Goal: Information Seeking & Learning: Learn about a topic

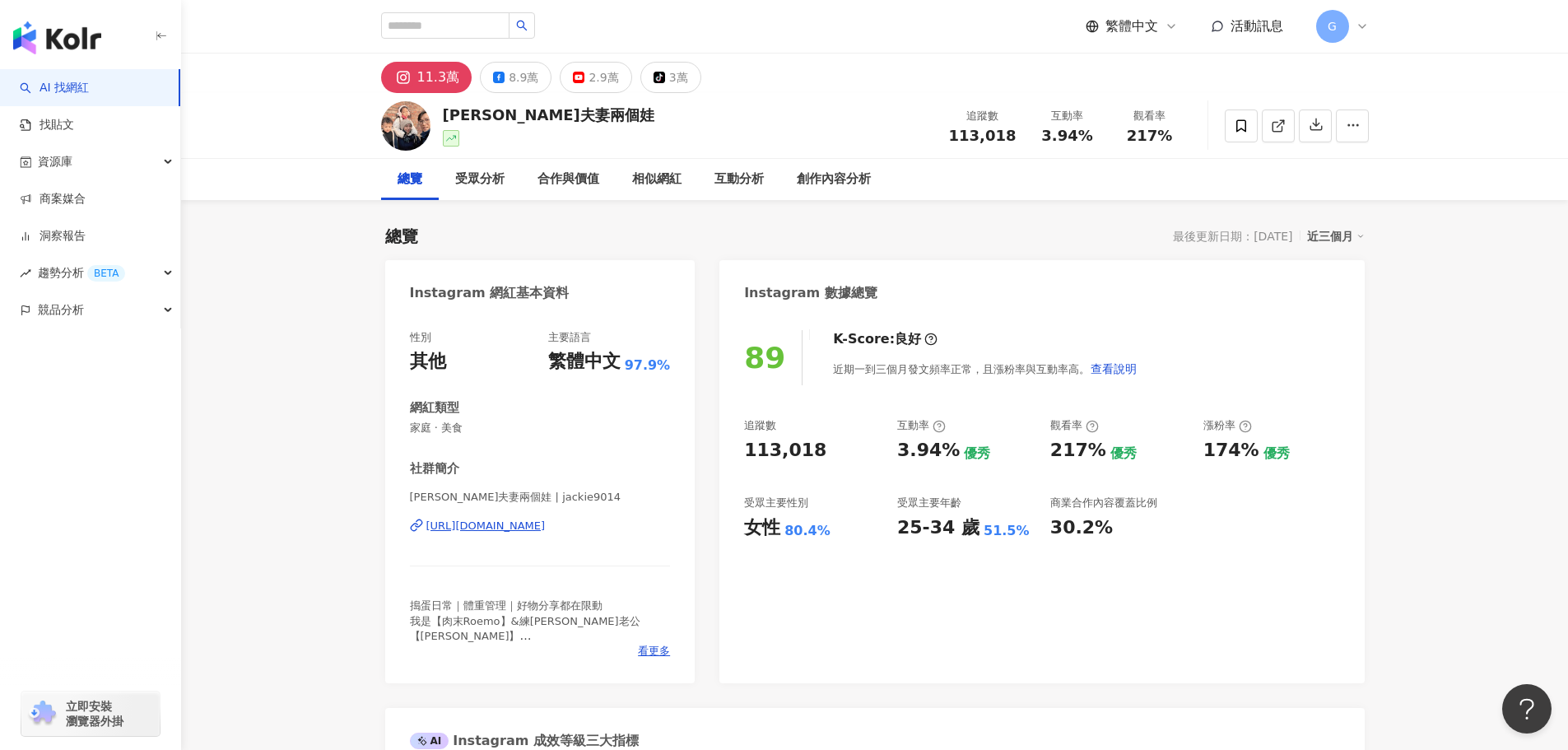
drag, startPoint x: 1055, startPoint y: 488, endPoint x: 1114, endPoint y: 541, distance: 79.3
click at [1114, 541] on div "89 K-Score : 良好 近期一到三個月發文頻率正常，且漲粉率與互動率高。 查看說明 追蹤數 113,018 互動率 3.94% 優秀 觀看率 217%…" at bounding box center [1041, 498] width 644 height 369
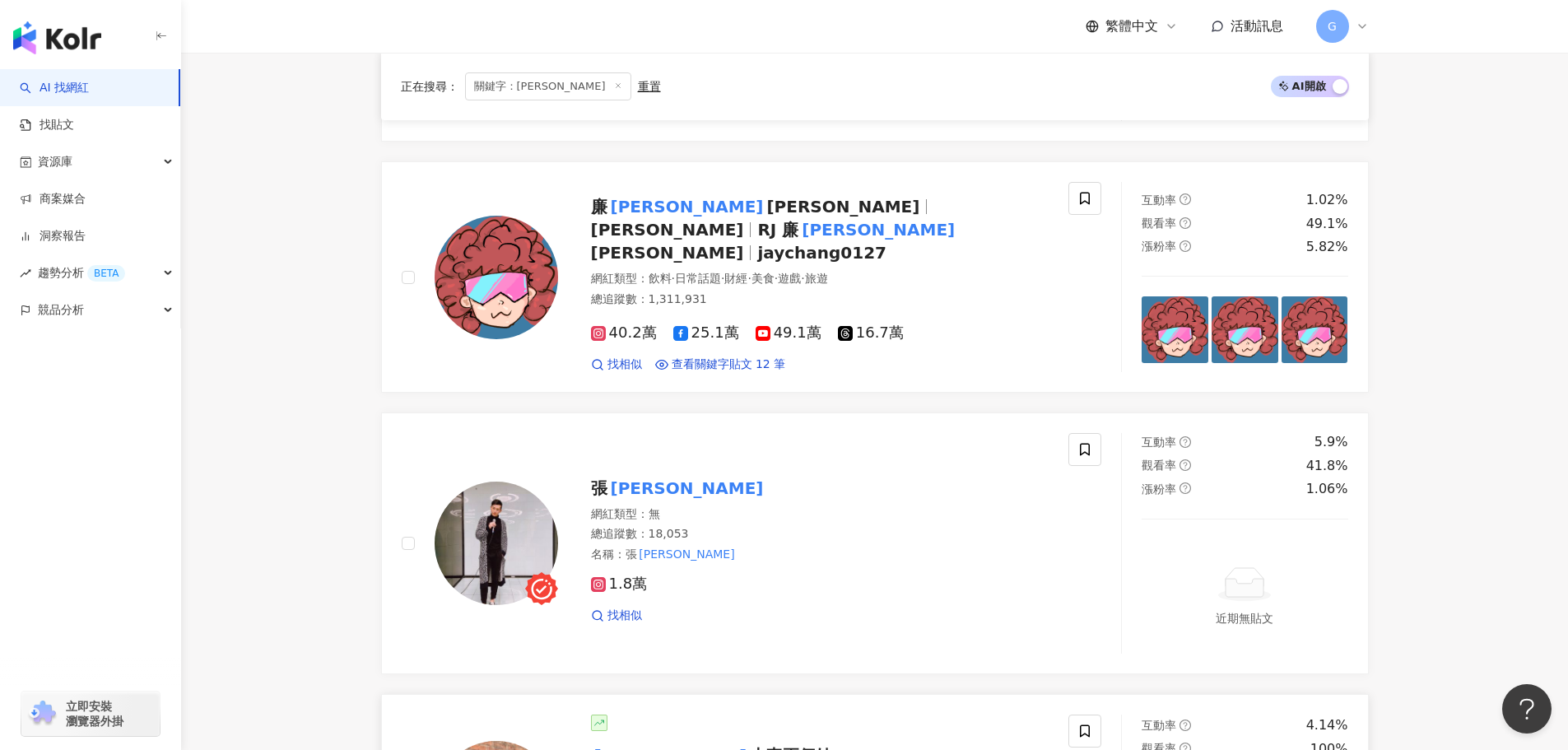
scroll to position [576, 0]
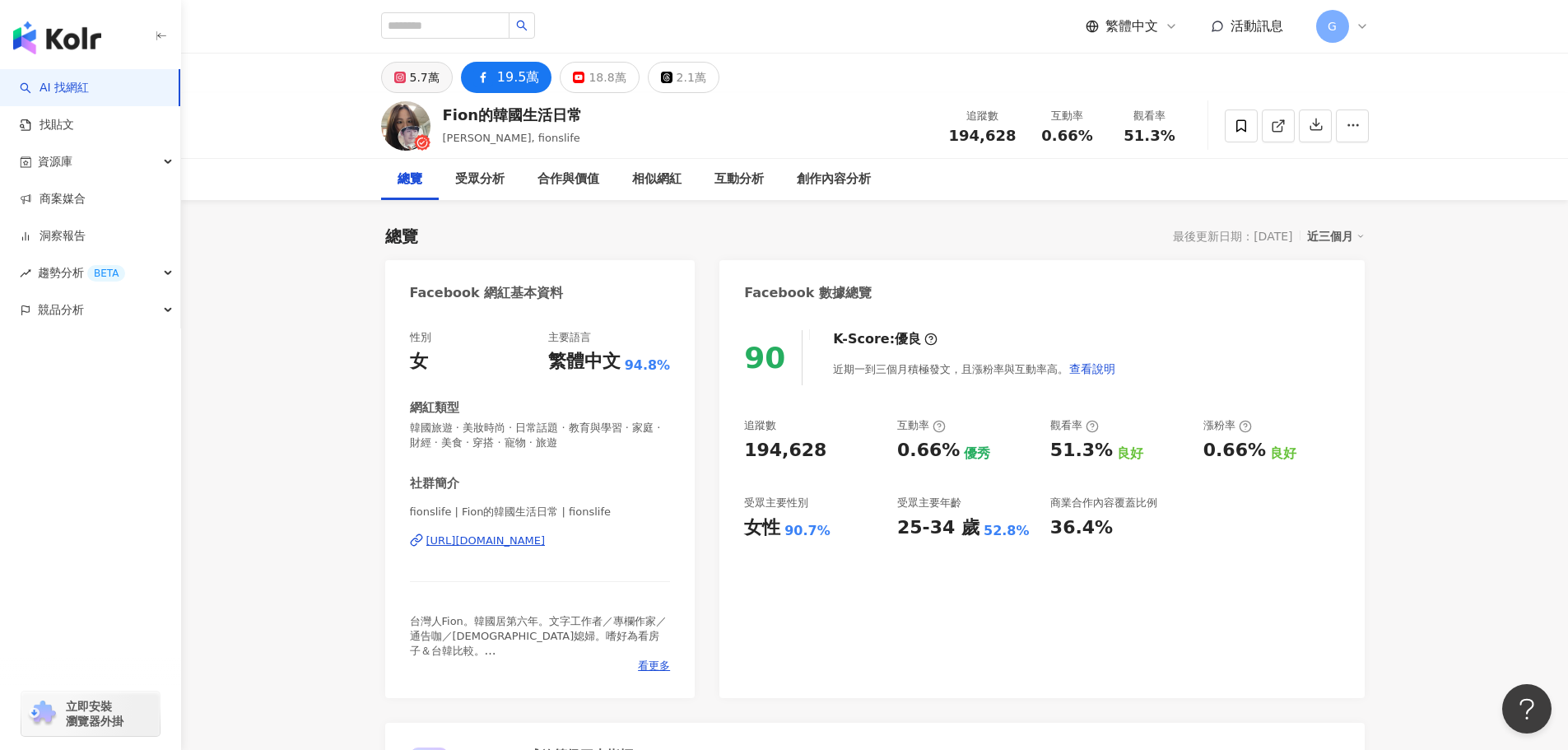
click at [402, 72] on icon at bounding box center [400, 78] width 11 height 11
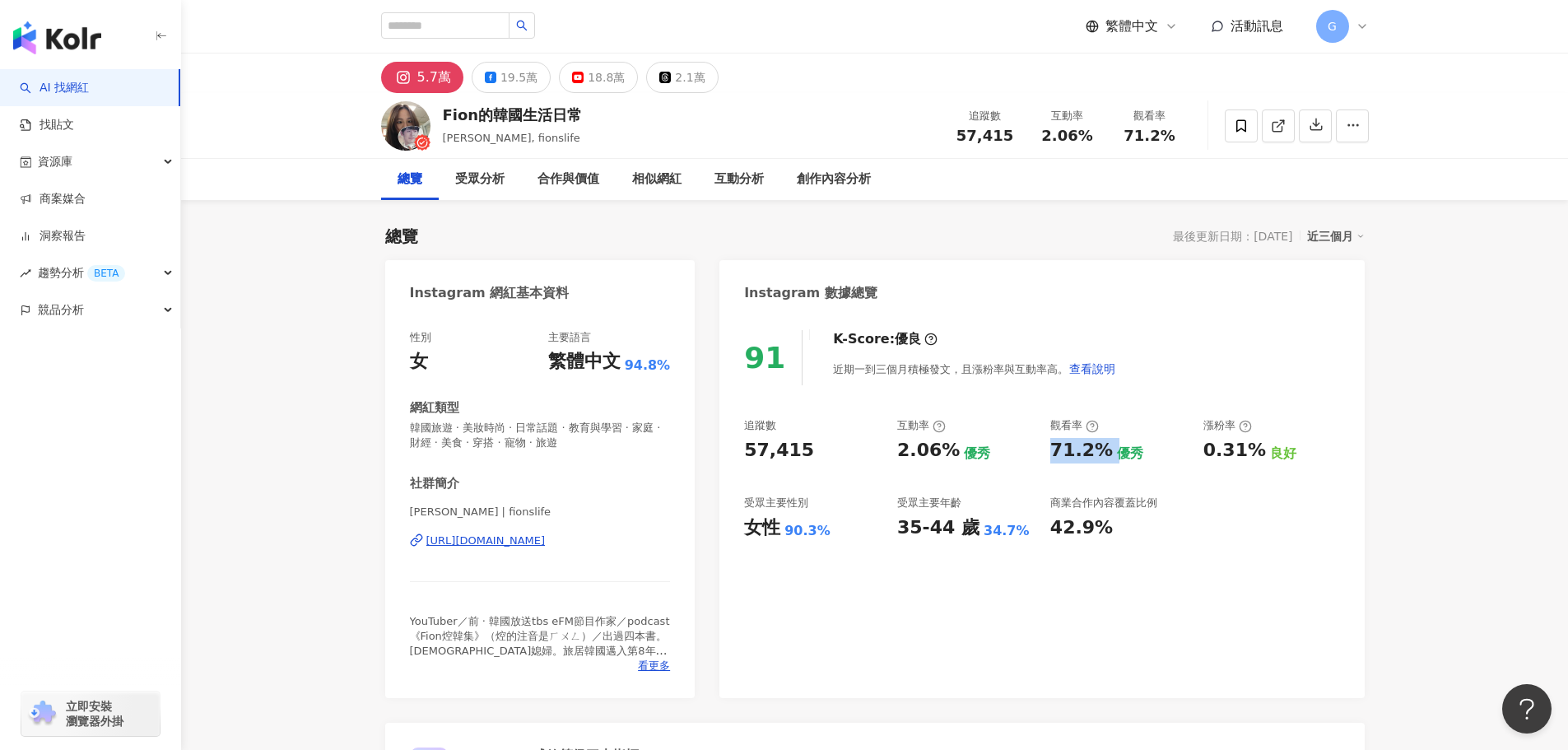
drag, startPoint x: 1047, startPoint y: 454, endPoint x: 1111, endPoint y: 454, distance: 64.0
click at [1111, 454] on div "追蹤數 57,415 互動率 2.06% 優秀 觀看率 71.2% 優秀 漲粉率 0.31% 良好 受眾主要性別 女性 90.3% 受眾主要年齡 35-44 …" at bounding box center [1042, 479] width 595 height 122
click at [500, 77] on div "19.5萬" at bounding box center [519, 77] width 37 height 23
click at [500, 86] on div "19.5萬" at bounding box center [519, 77] width 37 height 23
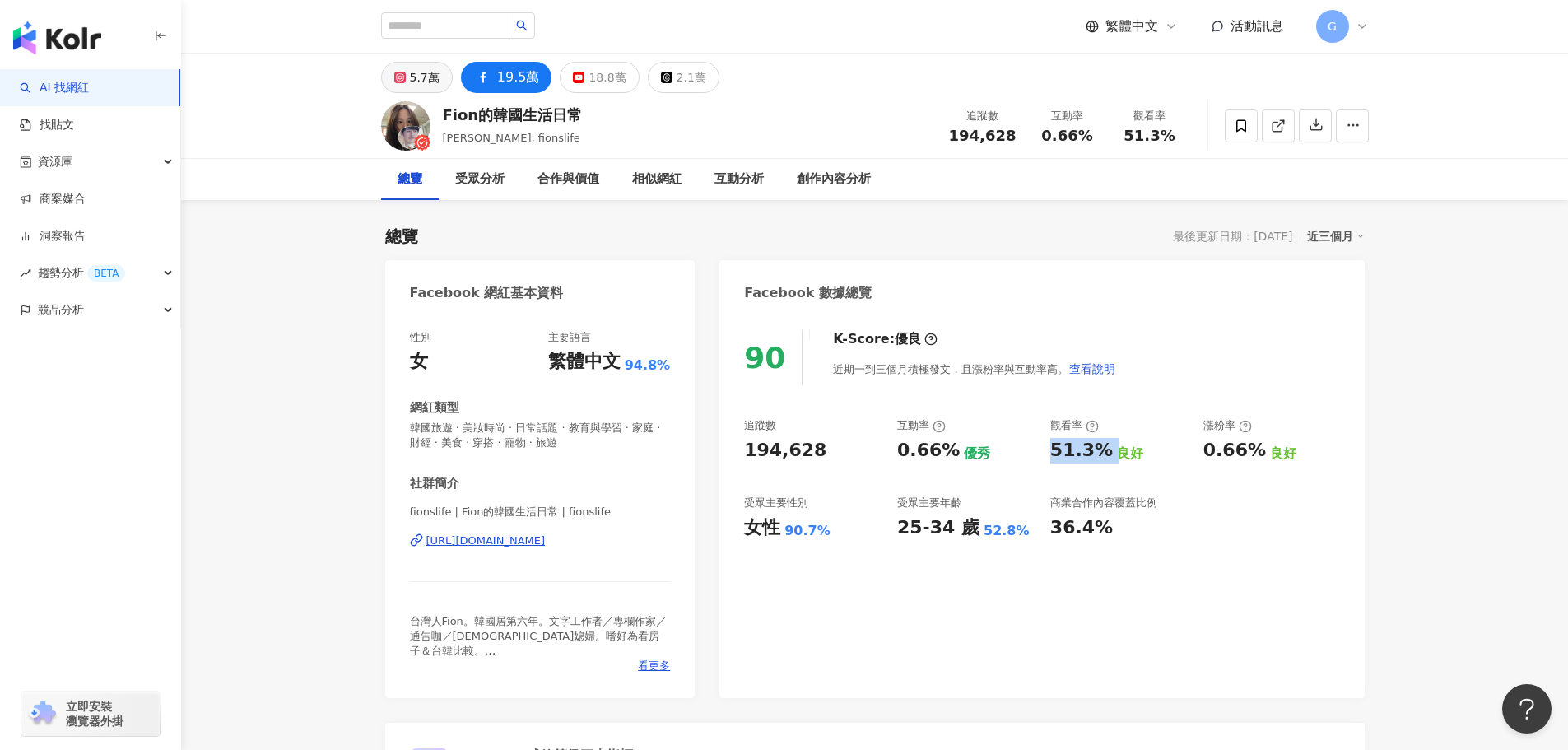
click at [432, 82] on div "5.7萬" at bounding box center [424, 77] width 30 height 23
click at [435, 79] on div "5.7萬" at bounding box center [424, 77] width 30 height 23
click at [429, 79] on div "5.7萬" at bounding box center [424, 77] width 30 height 23
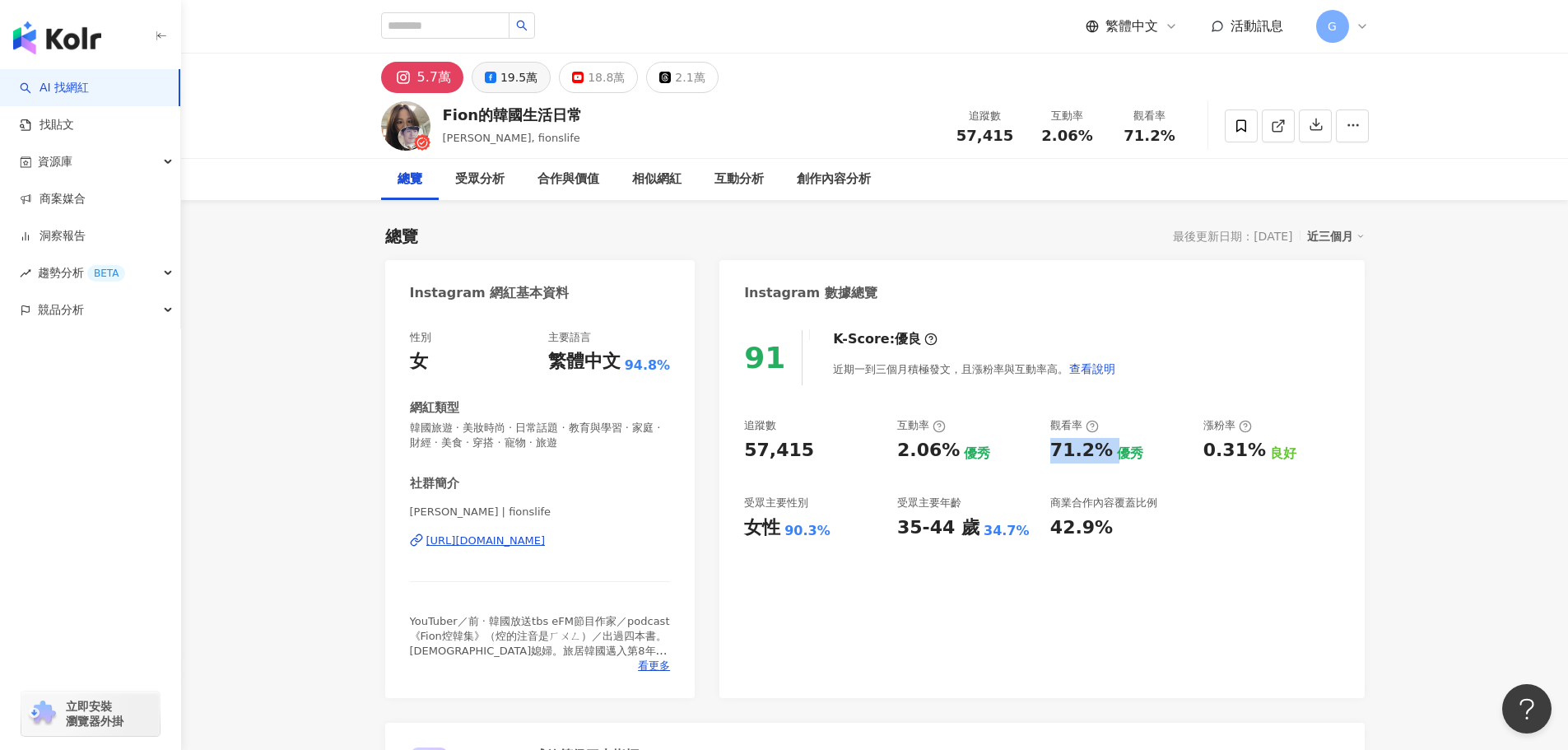
click at [509, 78] on div "19.5萬" at bounding box center [519, 77] width 37 height 23
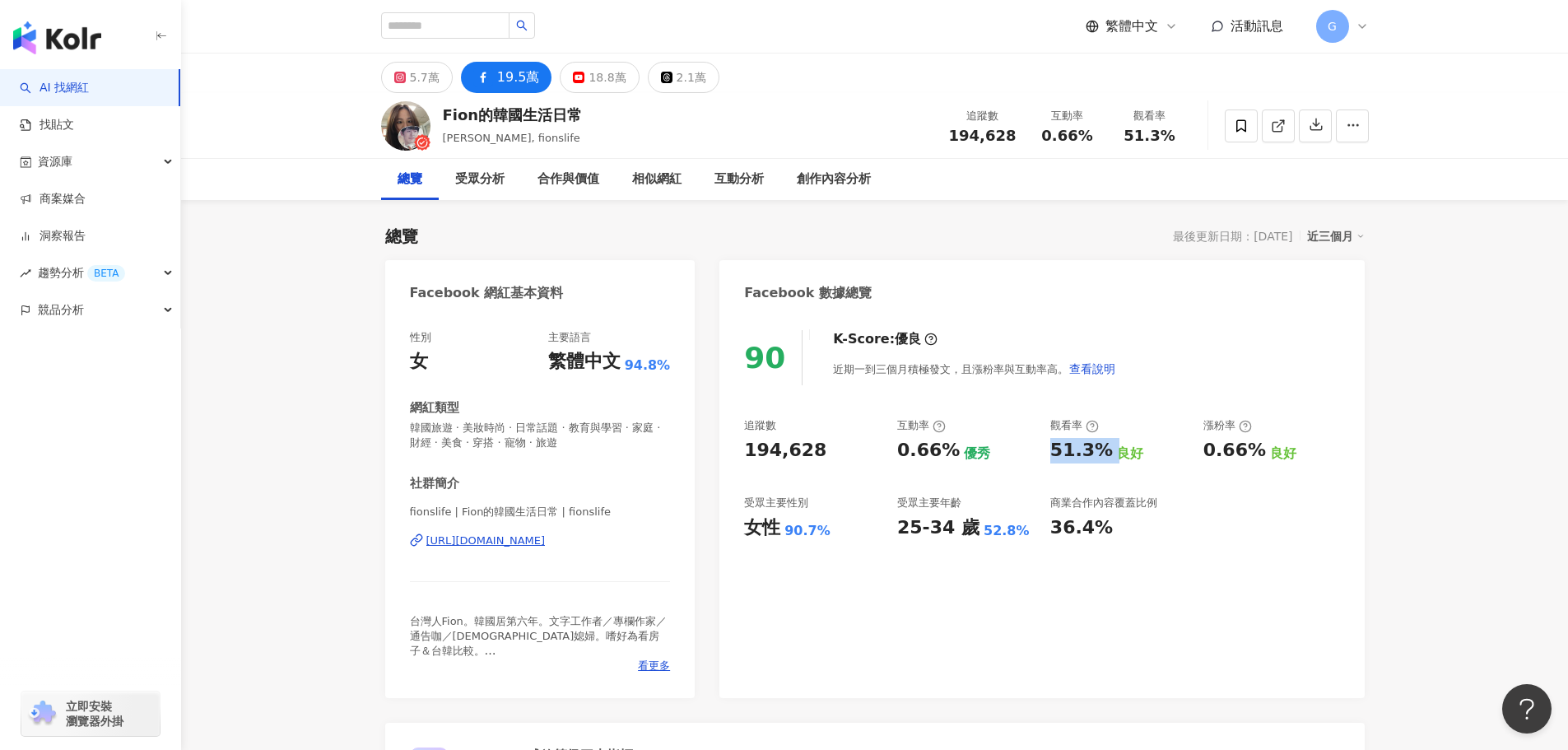
drag, startPoint x: 266, startPoint y: 457, endPoint x: 281, endPoint y: 469, distance: 19.2
